Goal: Information Seeking & Learning: Learn about a topic

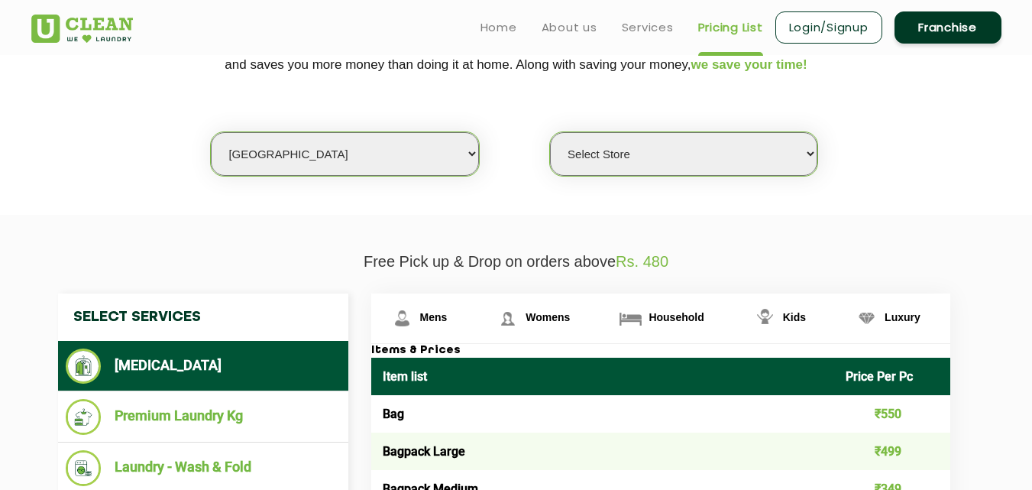
scroll to position [280, 0]
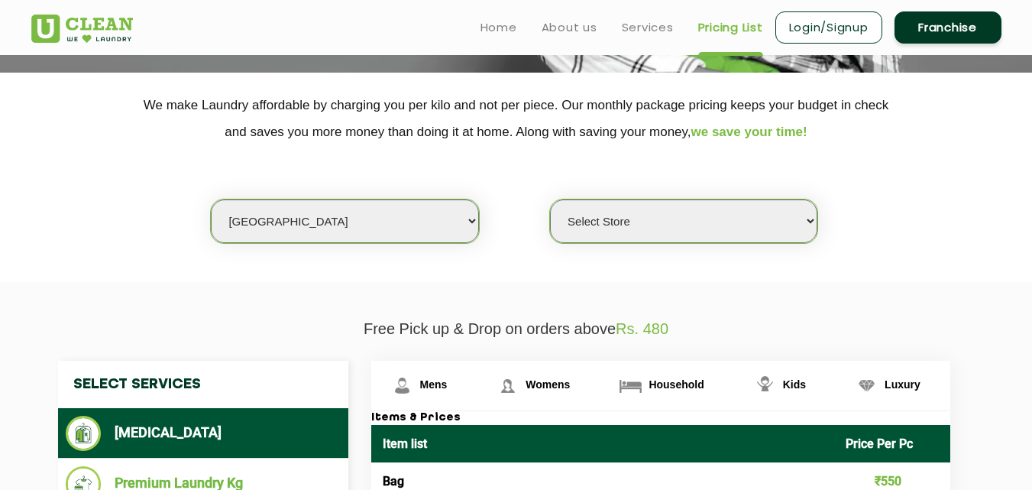
click at [335, 214] on select "Select city [GEOGRAPHIC_DATA] [GEOGRAPHIC_DATA] [GEOGRAPHIC_DATA] [GEOGRAPHIC_D…" at bounding box center [344, 221] width 267 height 44
select select "148"
click at [211, 199] on select "Select city [GEOGRAPHIC_DATA] [GEOGRAPHIC_DATA] [GEOGRAPHIC_DATA] [GEOGRAPHIC_D…" at bounding box center [344, 221] width 267 height 44
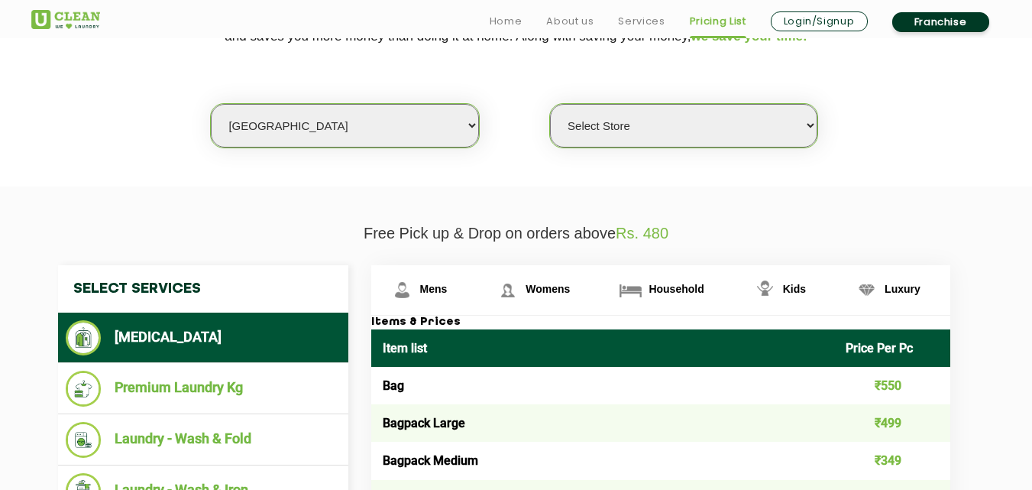
select select "0"
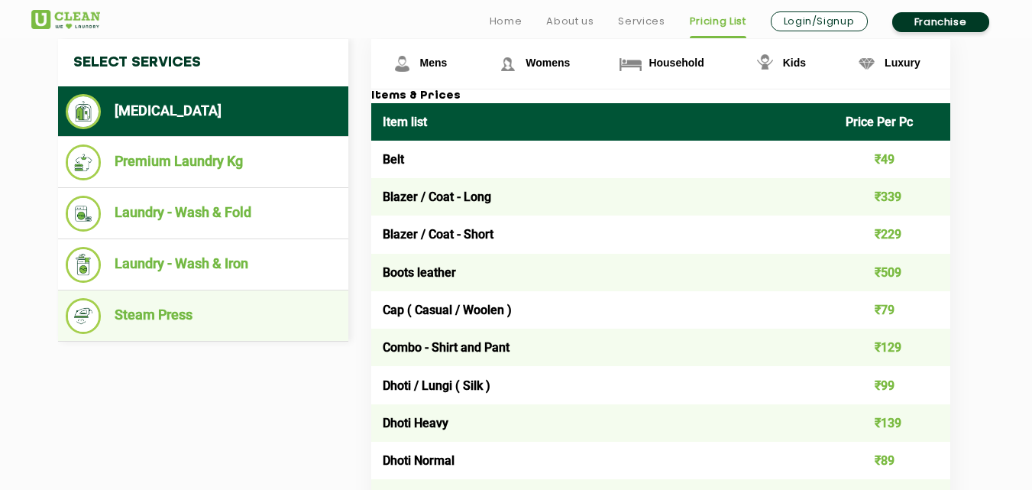
scroll to position [606, 0]
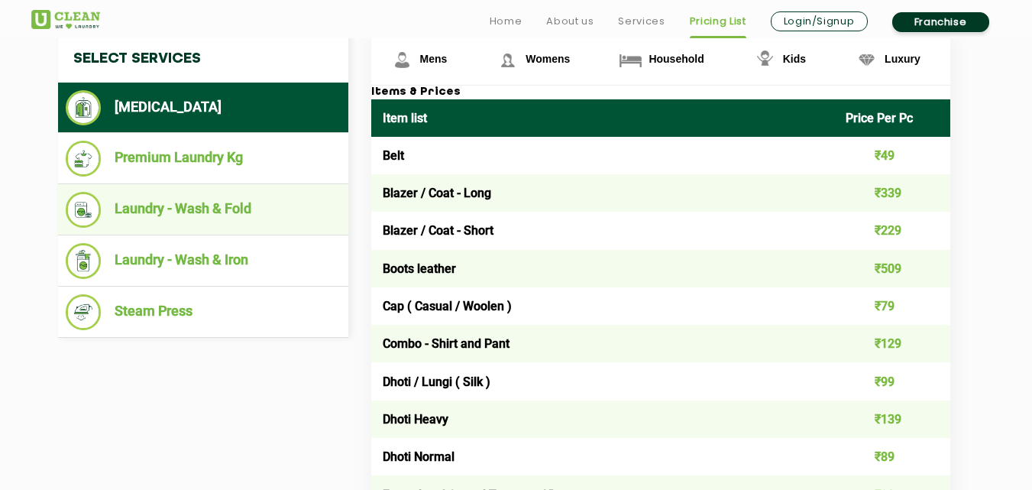
click at [206, 212] on li "Laundry - Wash & Fold" at bounding box center [203, 210] width 275 height 36
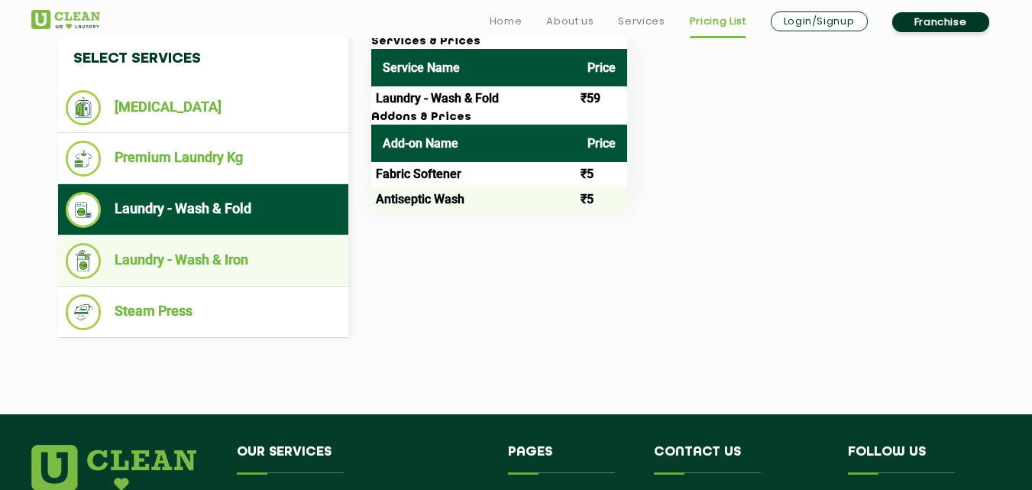
click at [208, 269] on li "Laundry - Wash & Iron" at bounding box center [203, 261] width 275 height 36
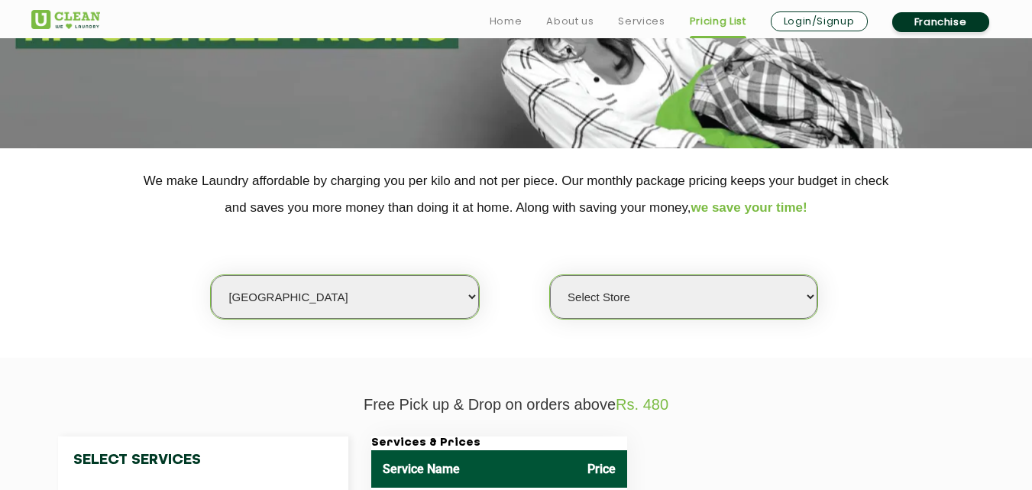
scroll to position [250, 0]
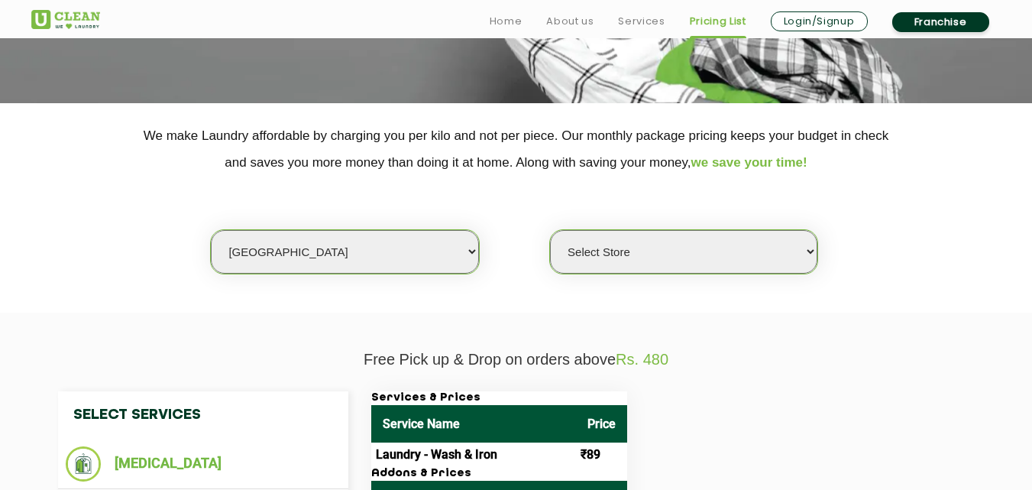
click at [303, 251] on select "Select city [GEOGRAPHIC_DATA] [GEOGRAPHIC_DATA] [GEOGRAPHIC_DATA] [GEOGRAPHIC_D…" at bounding box center [344, 252] width 267 height 44
select select "40"
click at [211, 230] on select "Select city [GEOGRAPHIC_DATA] [GEOGRAPHIC_DATA] [GEOGRAPHIC_DATA] [GEOGRAPHIC_D…" at bounding box center [344, 252] width 267 height 44
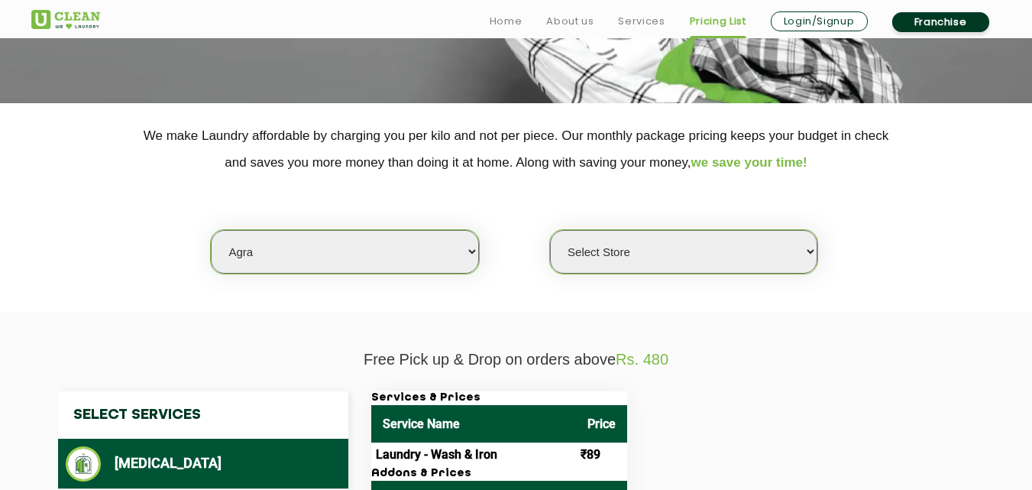
select select "0"
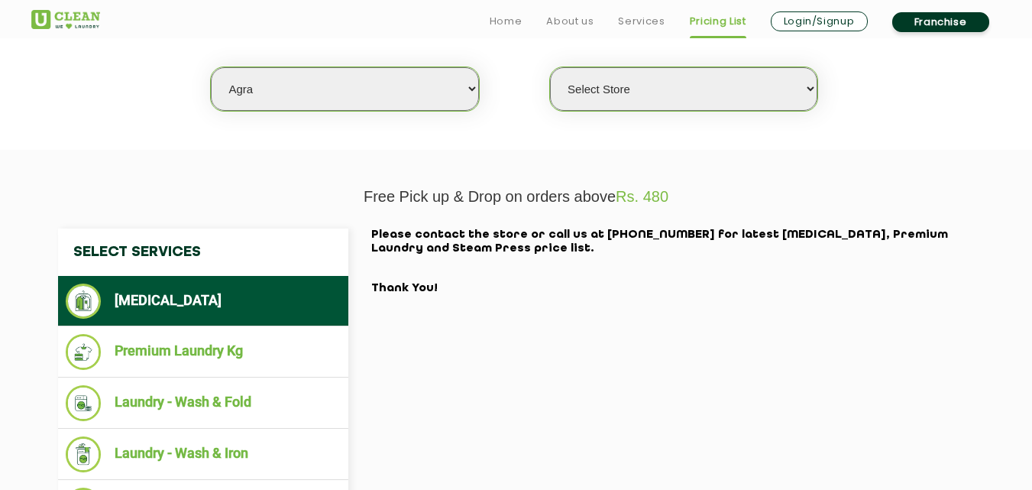
scroll to position [423, 0]
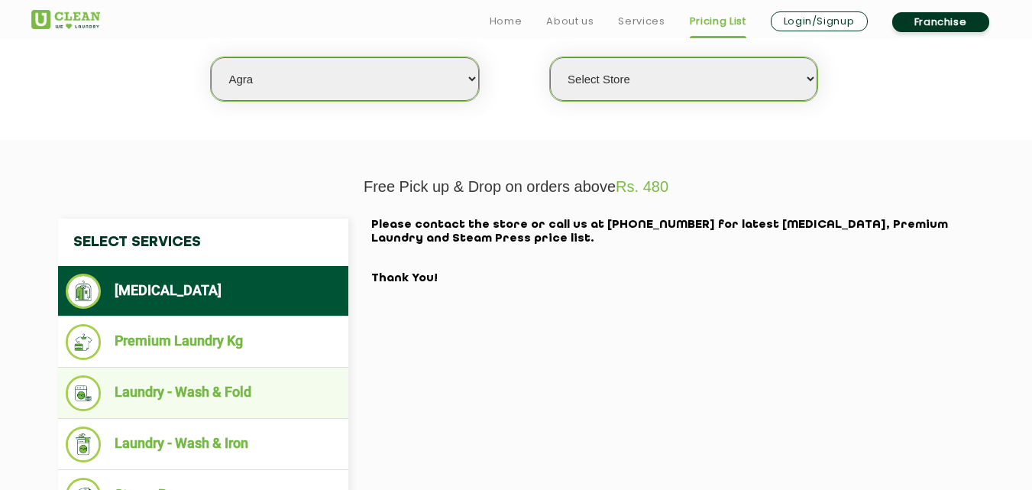
click at [201, 388] on li "Laundry - Wash & Fold" at bounding box center [203, 393] width 275 height 36
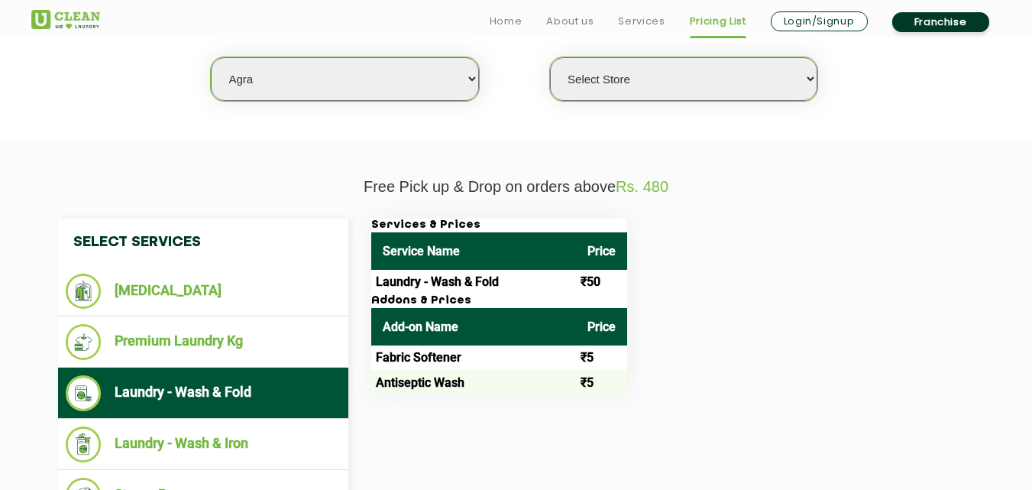
click at [267, 84] on select "Select city [GEOGRAPHIC_DATA] [GEOGRAPHIC_DATA] [GEOGRAPHIC_DATA] [GEOGRAPHIC_D…" at bounding box center [344, 79] width 267 height 44
select select "83"
click at [211, 57] on select "Select city [GEOGRAPHIC_DATA] [GEOGRAPHIC_DATA] [GEOGRAPHIC_DATA] [GEOGRAPHIC_D…" at bounding box center [344, 79] width 267 height 44
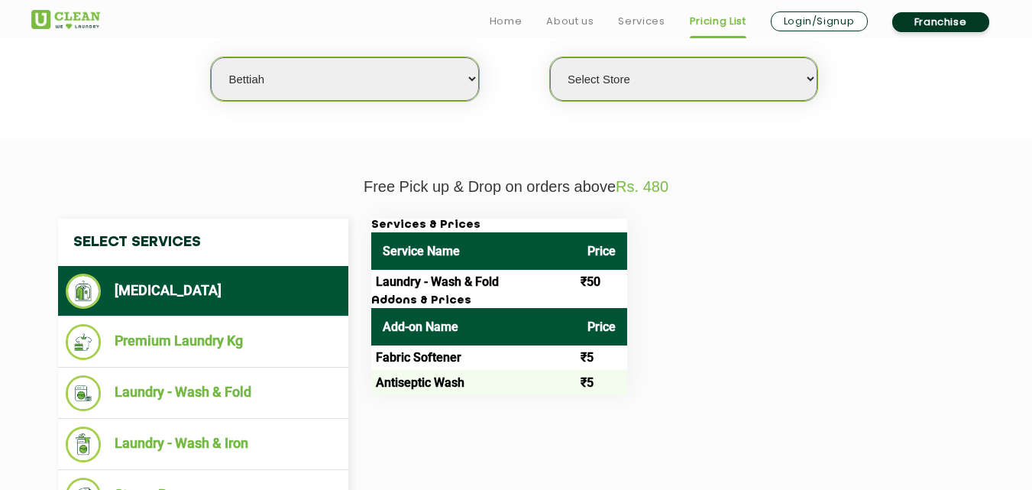
select select "0"
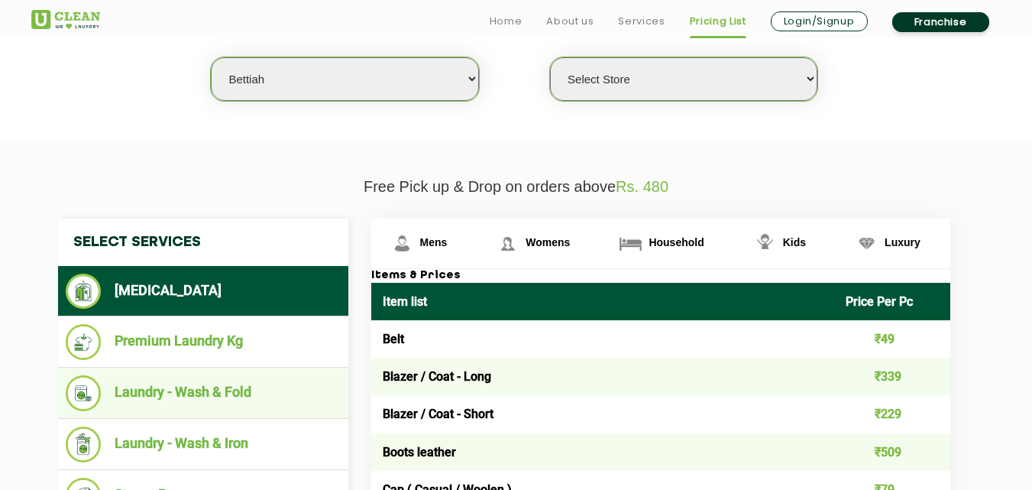
click at [206, 383] on li "Laundry - Wash & Fold" at bounding box center [203, 393] width 275 height 36
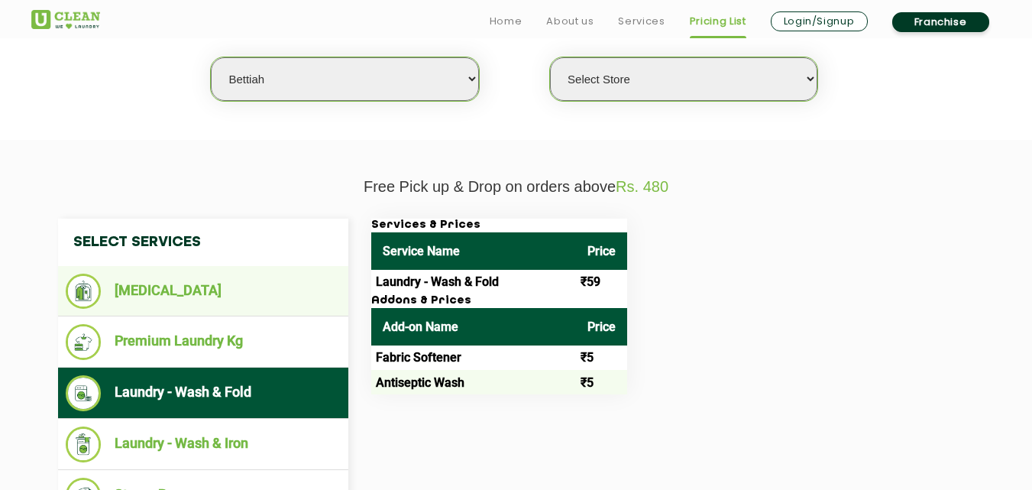
click at [202, 294] on li "[MEDICAL_DATA]" at bounding box center [203, 291] width 275 height 35
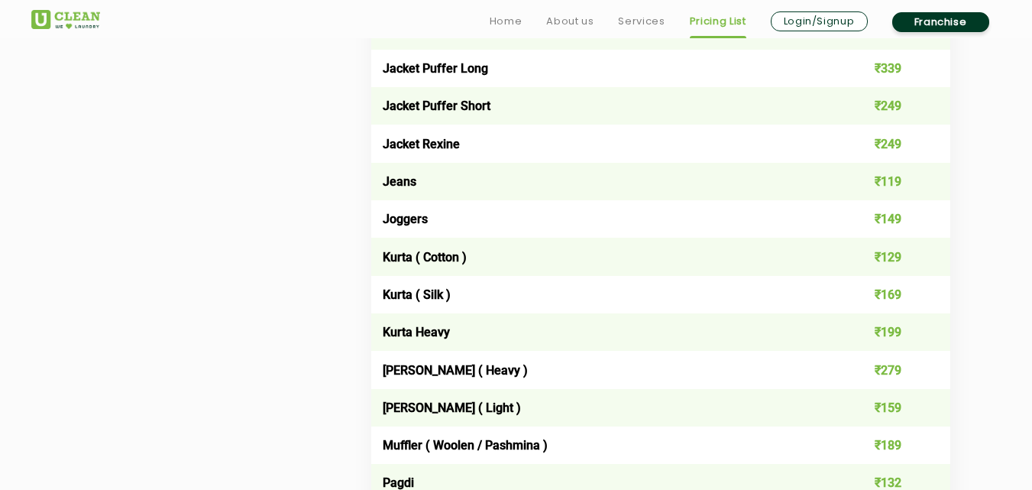
scroll to position [1457, 0]
